Goal: Information Seeking & Learning: Learn about a topic

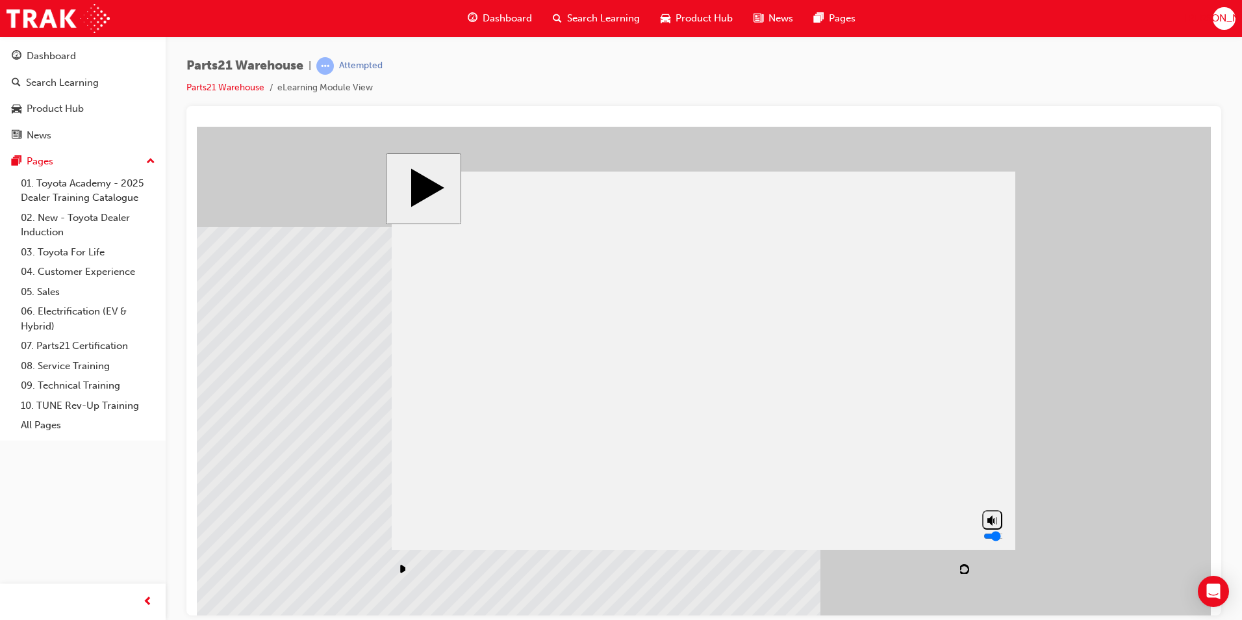
type input "1"
click at [992, 541] on input "volume" at bounding box center [1026, 535] width 84 height 10
click at [535, 569] on div "playback controls" at bounding box center [634, 569] width 485 height 30
drag, startPoint x: 487, startPoint y: 568, endPoint x: 727, endPoint y: 559, distance: 240.6
click at [726, 559] on div "playback controls" at bounding box center [634, 569] width 485 height 30
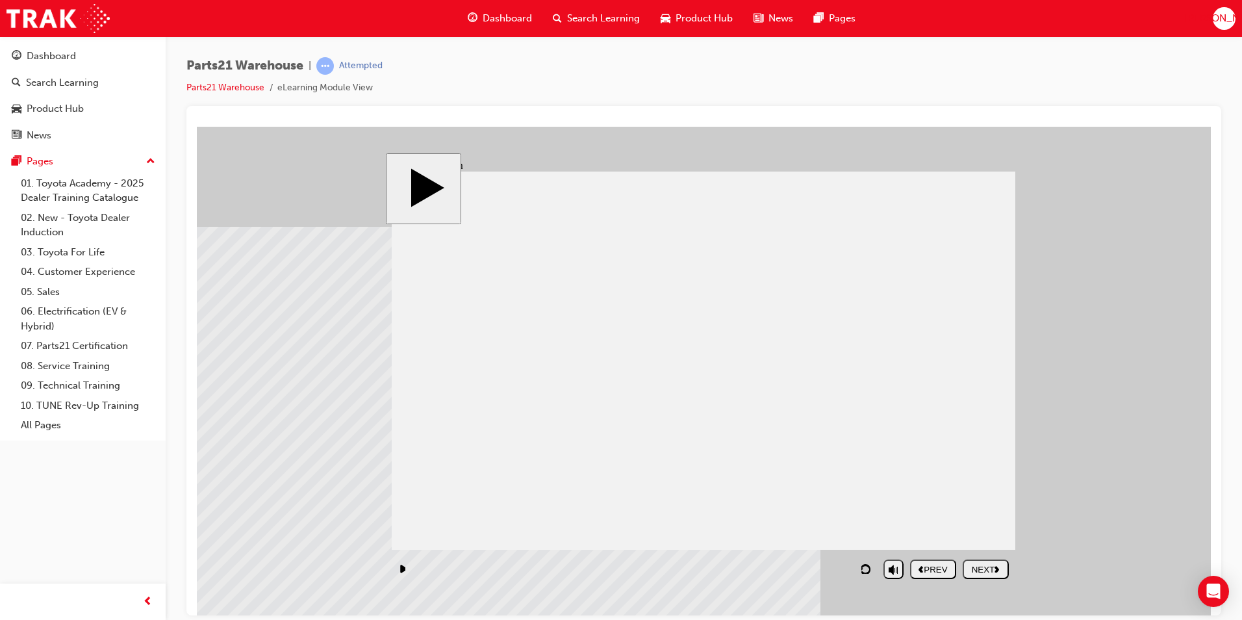
click at [976, 565] on div "NEXT" at bounding box center [986, 569] width 36 height 10
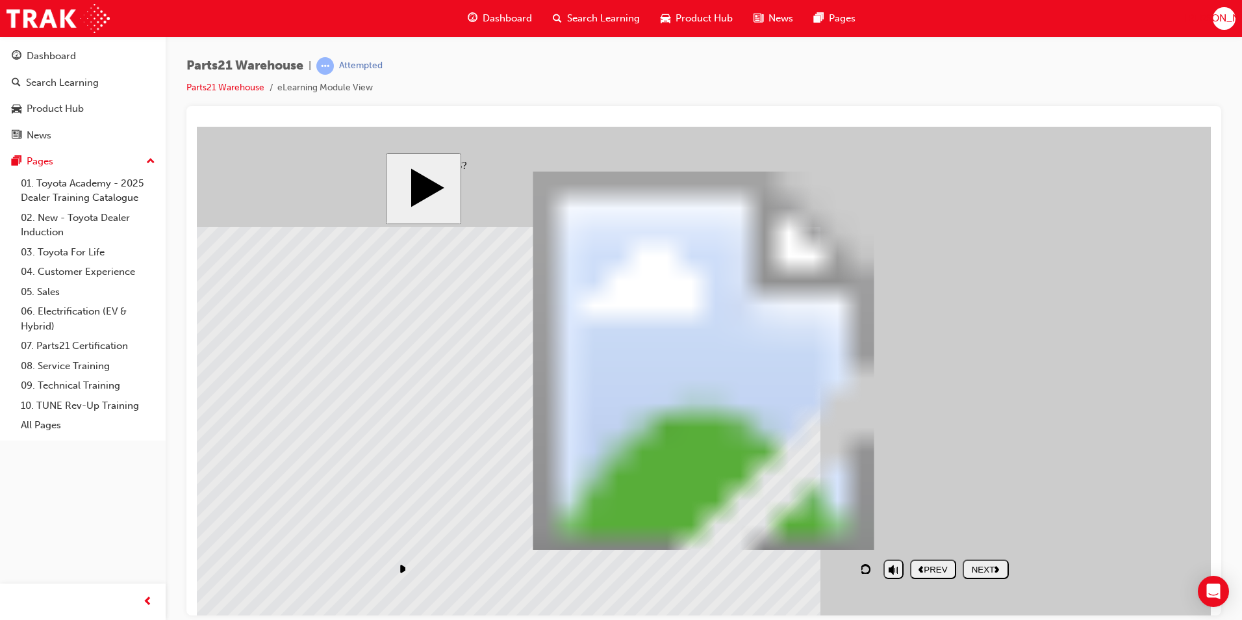
click at [406, 570] on use "play/pause" at bounding box center [403, 569] width 6 height 8
click at [262, 191] on div at bounding box center [229, 158] width 65 height 65
click at [979, 570] on div "NEXT" at bounding box center [986, 569] width 36 height 10
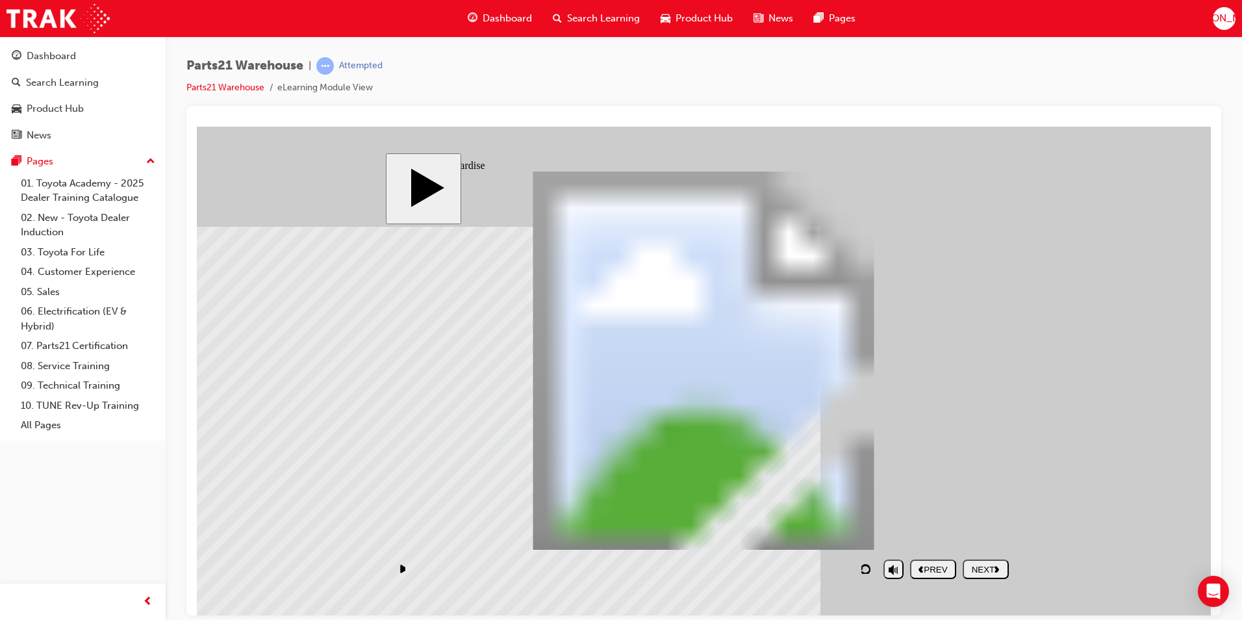
click at [990, 569] on div "NEXT" at bounding box center [986, 569] width 36 height 10
click at [992, 570] on div "NEXT" at bounding box center [986, 569] width 36 height 10
click at [999, 563] on button "NEXT" at bounding box center [986, 568] width 46 height 19
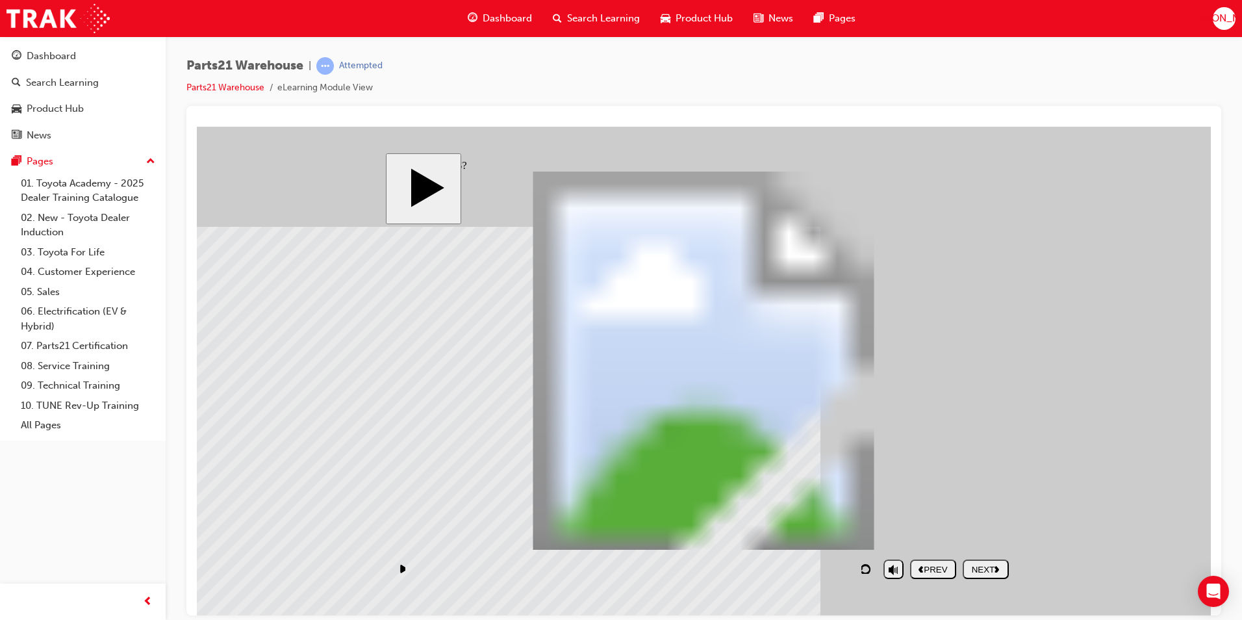
click at [988, 569] on nav "PREV NEXT SUBMIT" at bounding box center [959, 569] width 99 height 30
